Goal: Navigation & Orientation: Find specific page/section

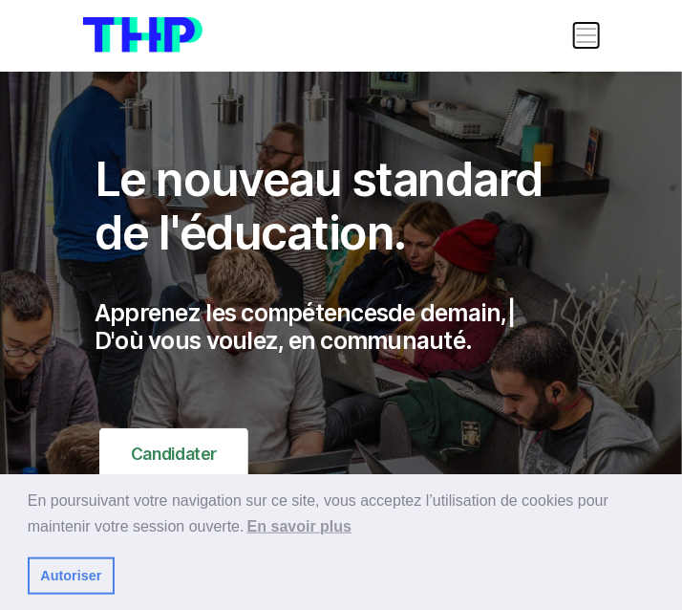
click at [583, 36] on span "Toggle navigation" at bounding box center [586, 35] width 25 height 25
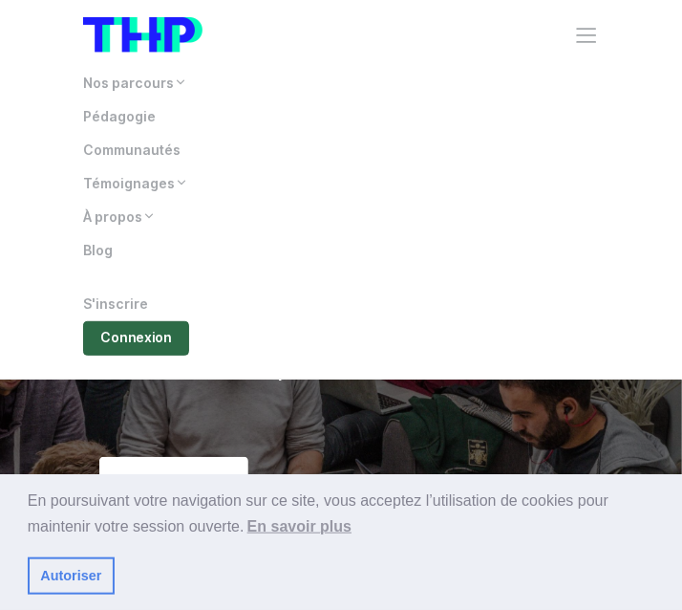
click at [136, 341] on link "Connexion" at bounding box center [136, 337] width 106 height 33
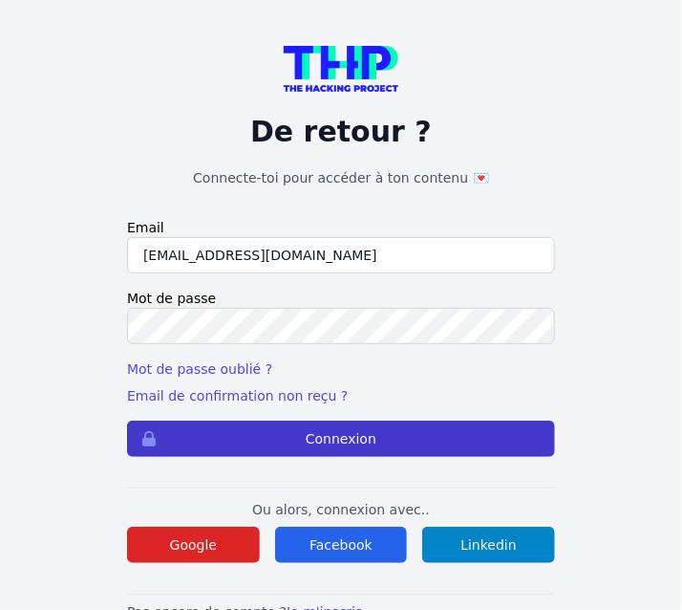
type input "kaba38@hotmail.fr"
click at [287, 440] on button "Connexion" at bounding box center [341, 439] width 428 height 36
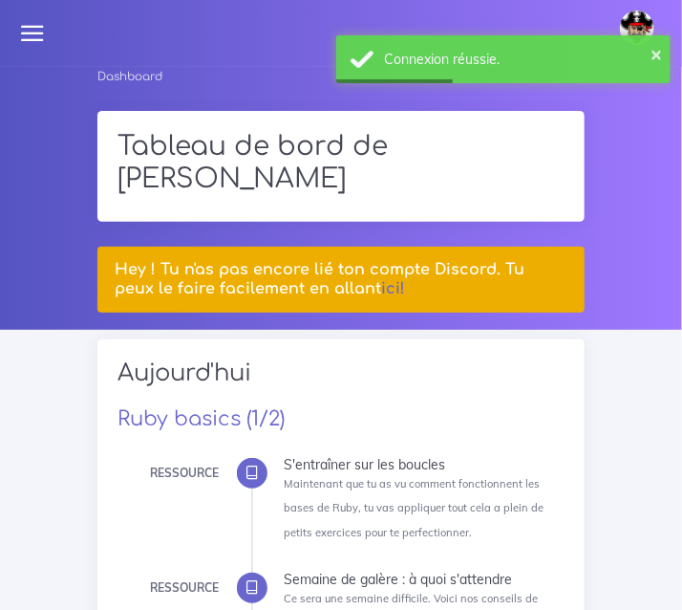
click at [28, 38] on icon at bounding box center [32, 33] width 27 height 27
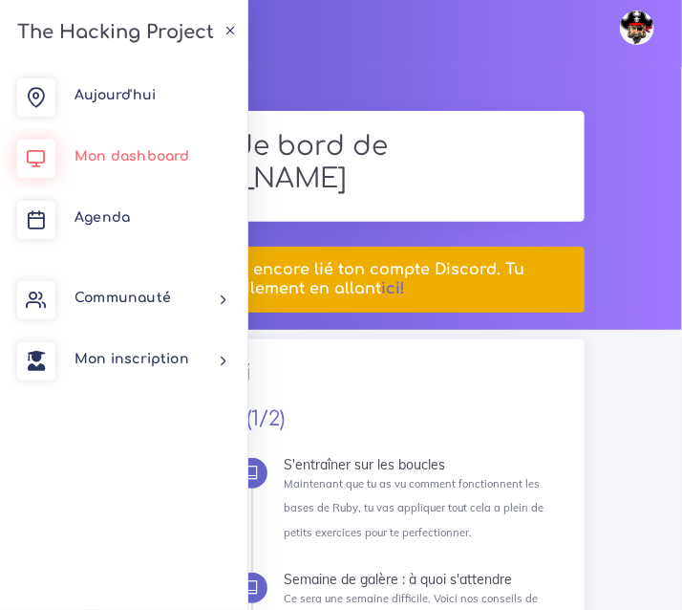
click at [133, 162] on span "Mon dashboard" at bounding box center [133, 156] width 116 height 14
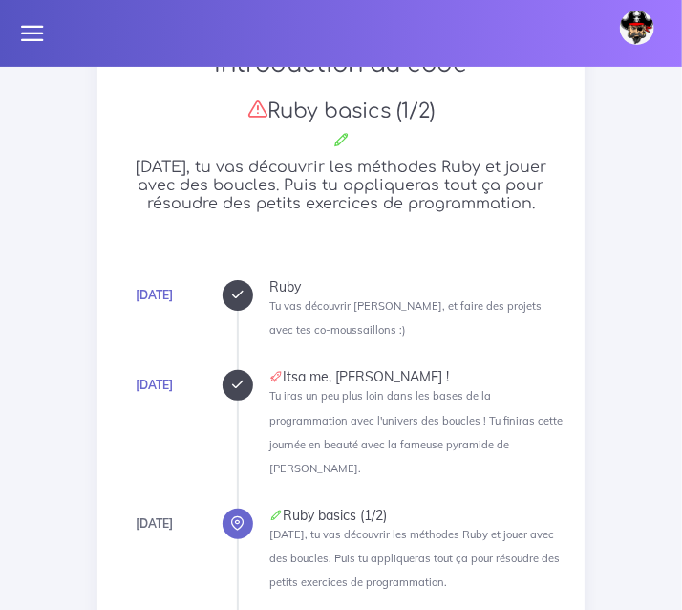
scroll to position [1561, 0]
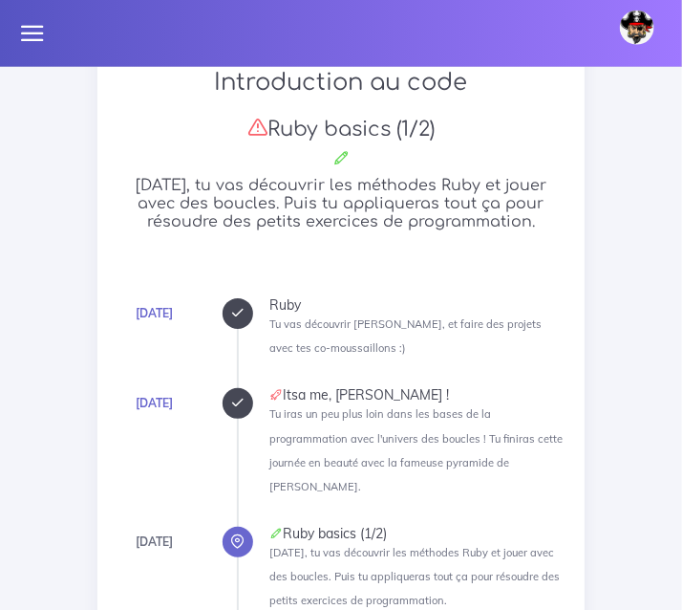
click at [42, 26] on icon at bounding box center [32, 33] width 27 height 27
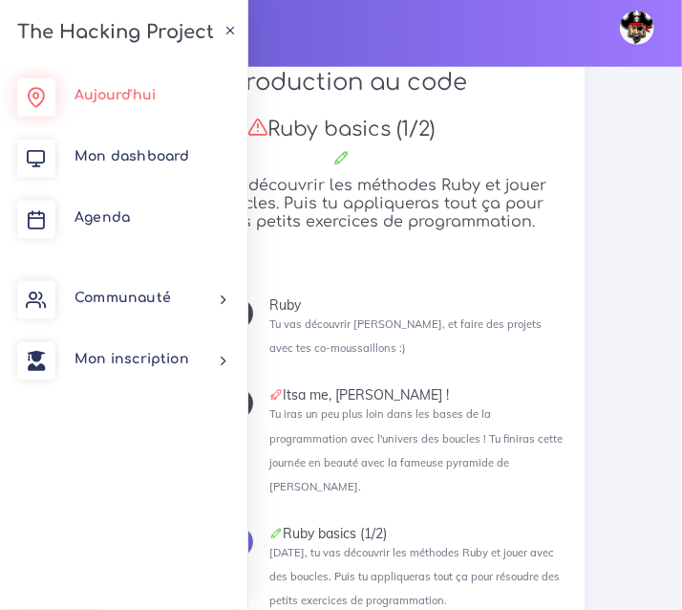
click at [112, 97] on span "Aujourd'hui" at bounding box center [115, 95] width 81 height 14
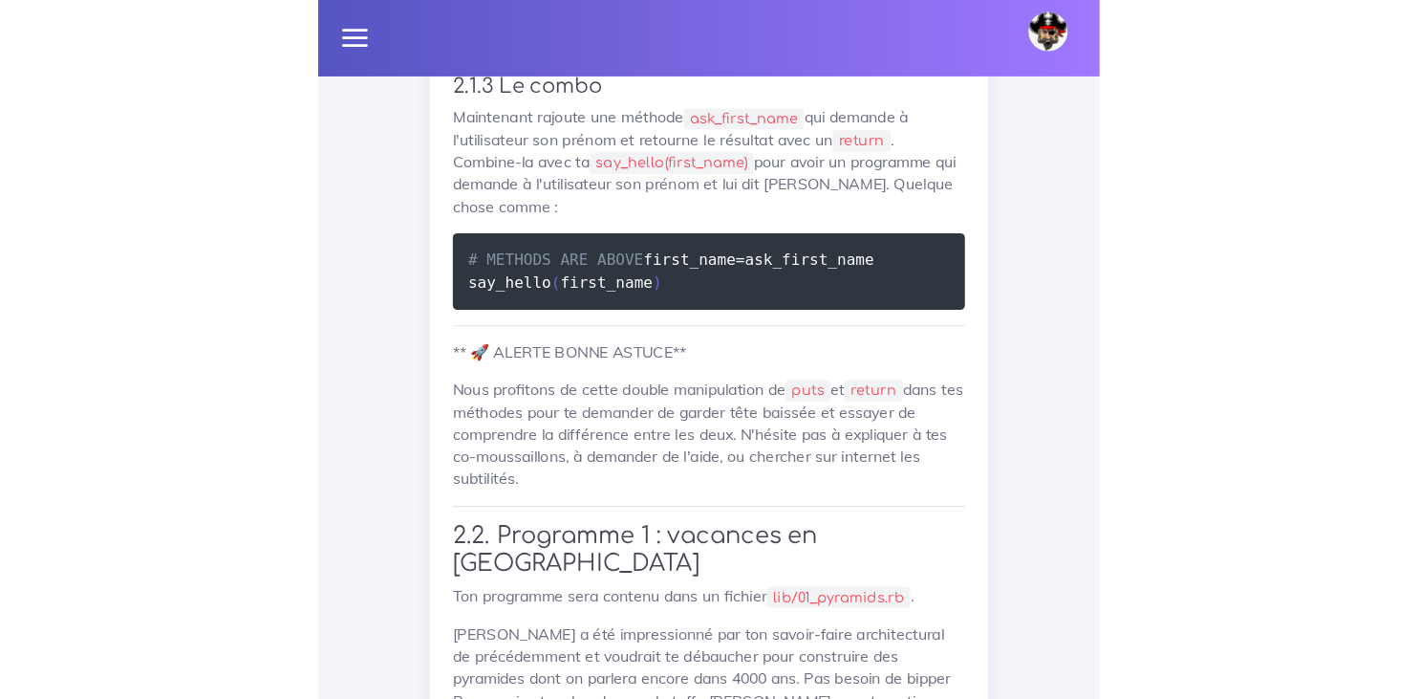
scroll to position [3625, 0]
